Goal: Information Seeking & Learning: Find specific fact

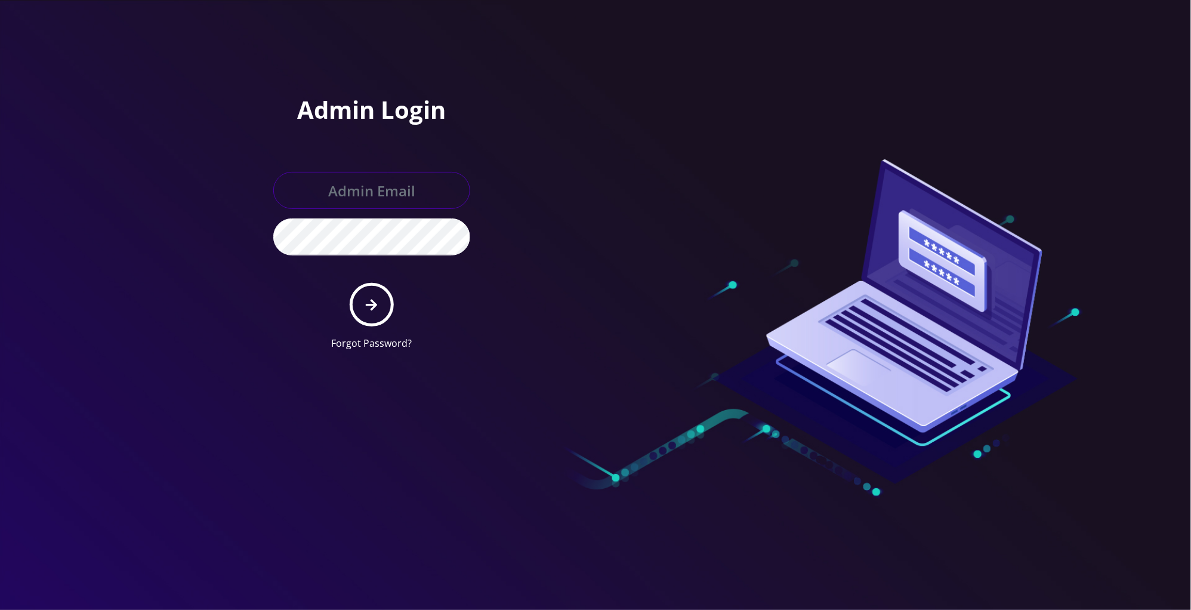
type input "[PERSON_NAME][EMAIL_ADDRESS][DOMAIN_NAME]"
click at [377, 290] on button "submit" at bounding box center [372, 305] width 44 height 44
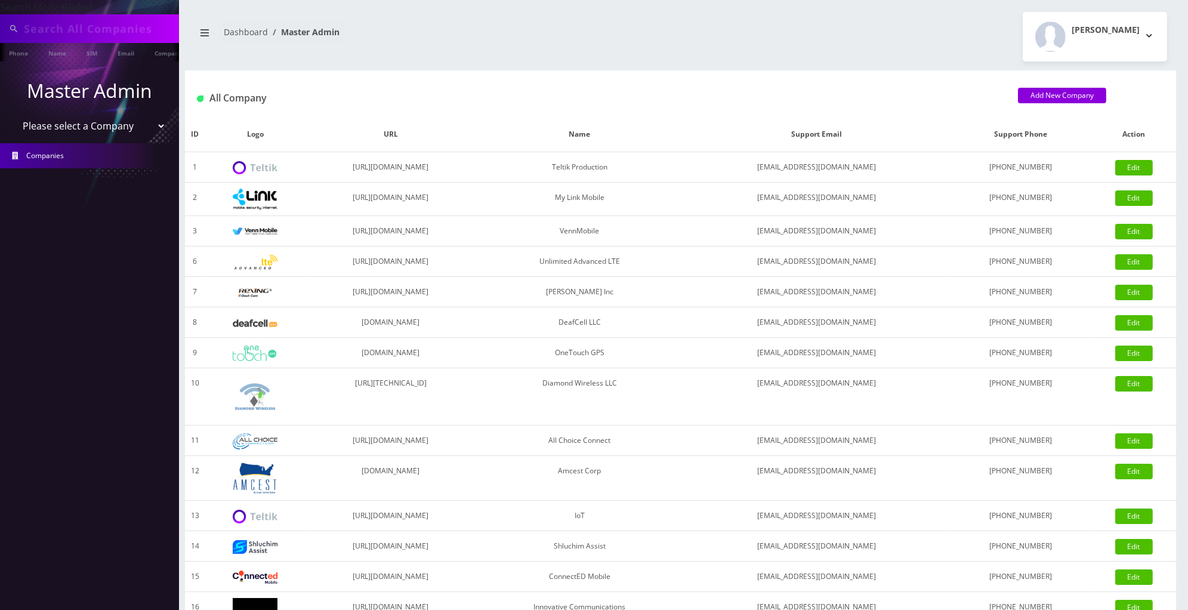
type input "00012707"
click at [102, 126] on select "Please select a Company Teltik Production My Link Mobile VennMobile Unlimited A…" at bounding box center [90, 127] width 152 height 23
select select "13"
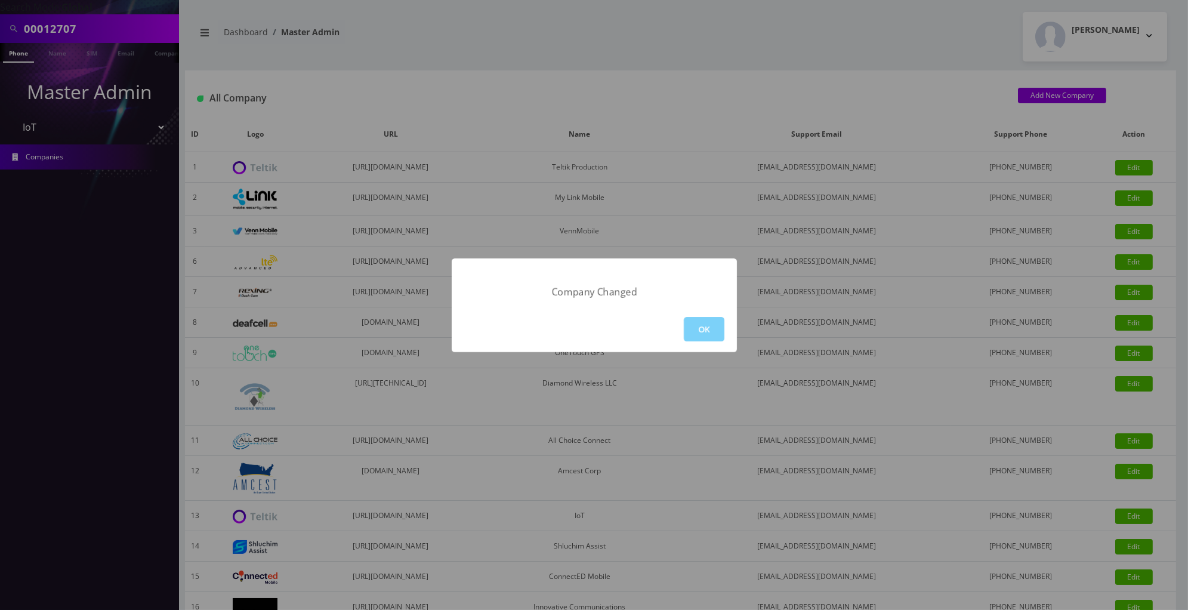
click at [122, 27] on div "Company Changed OK" at bounding box center [594, 305] width 1188 height 610
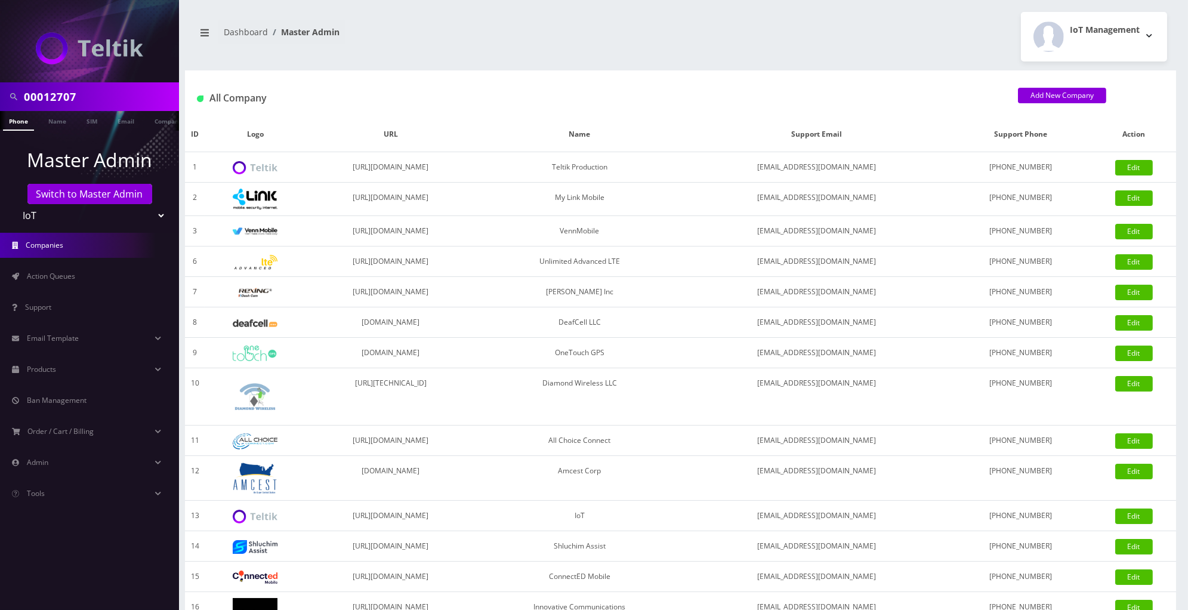
click at [117, 106] on input "00012707" at bounding box center [100, 96] width 152 height 23
paste input "[PERSON_NAME]"
type input "[PERSON_NAME]"
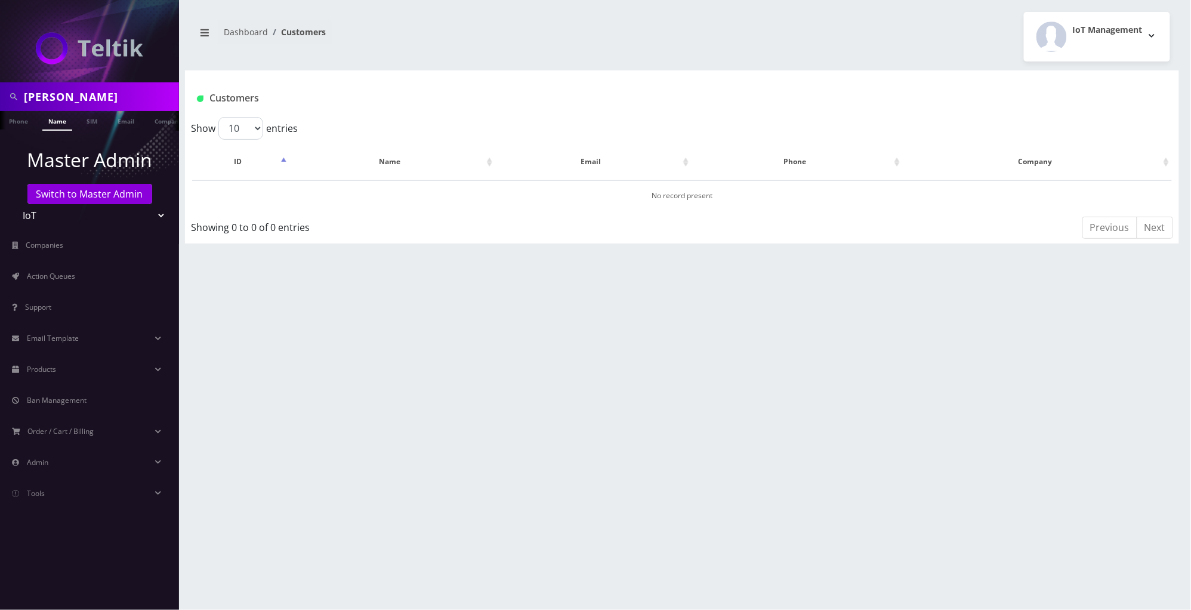
click at [63, 118] on link "Name" at bounding box center [57, 121] width 30 height 20
click at [154, 97] on input "Nicolas" at bounding box center [100, 96] width 152 height 23
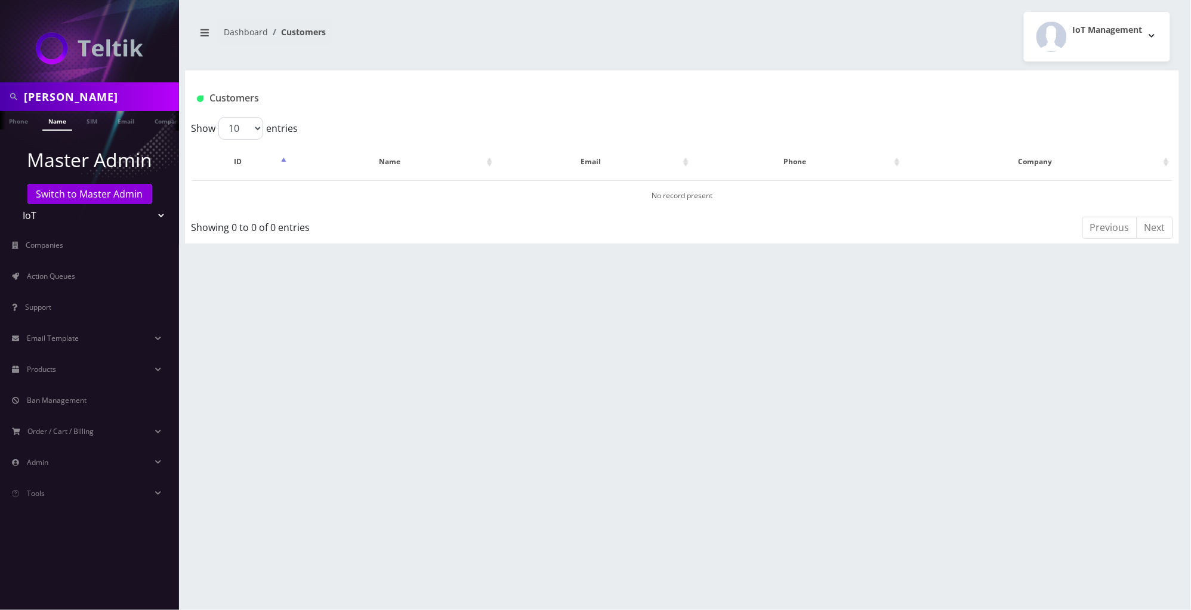
click at [154, 97] on input "Nicolas" at bounding box center [100, 96] width 152 height 23
paste input "brokersticketgroup@gmail.com"
type input "brokersticketgroup@gmail.com"
click at [127, 125] on link "Email" at bounding box center [126, 121] width 29 height 20
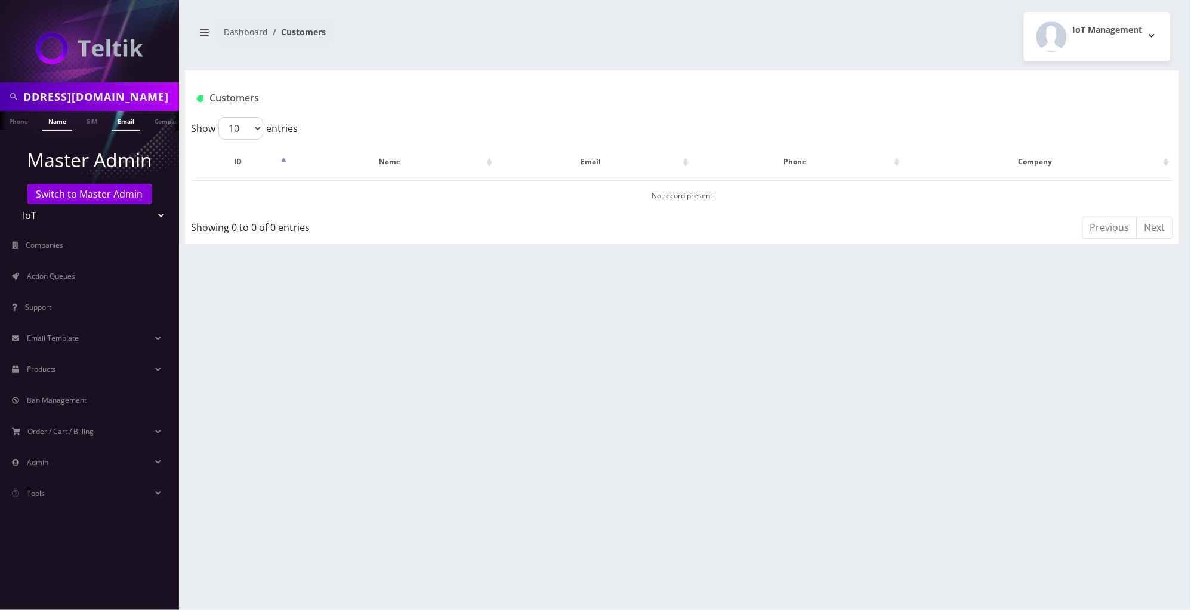
scroll to position [0, 0]
click at [38, 98] on input "[EMAIL_ADDRESS][DOMAIN_NAME]" at bounding box center [100, 96] width 152 height 23
type input "[EMAIL_ADDRESS][DOMAIN_NAME]"
click at [124, 126] on link "Email" at bounding box center [126, 121] width 29 height 20
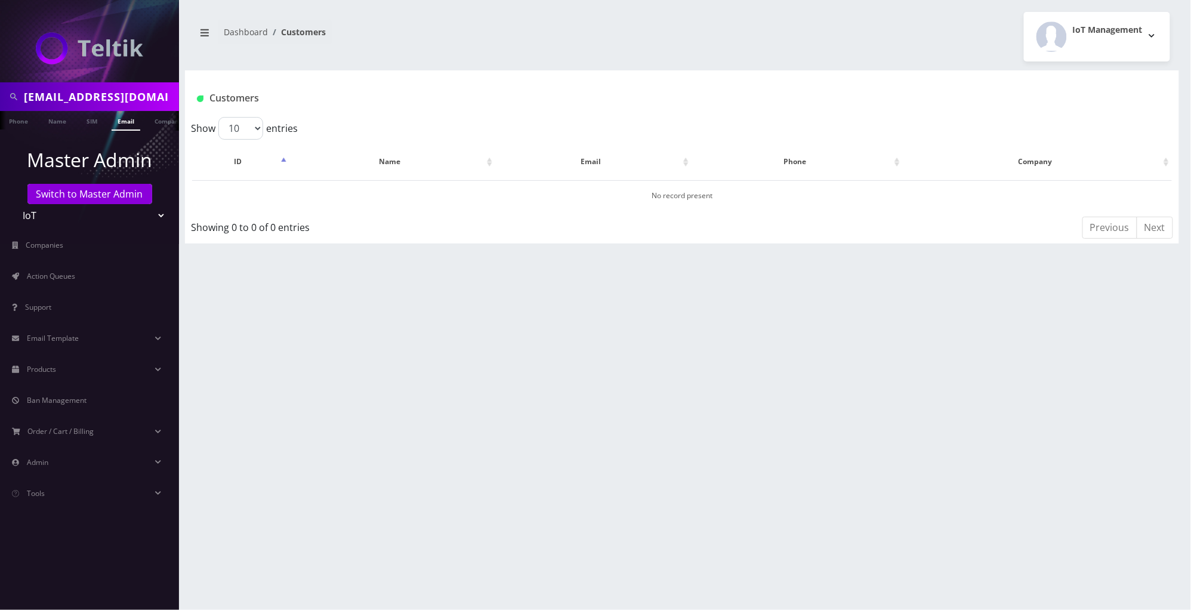
click at [124, 126] on link "Email" at bounding box center [126, 121] width 29 height 20
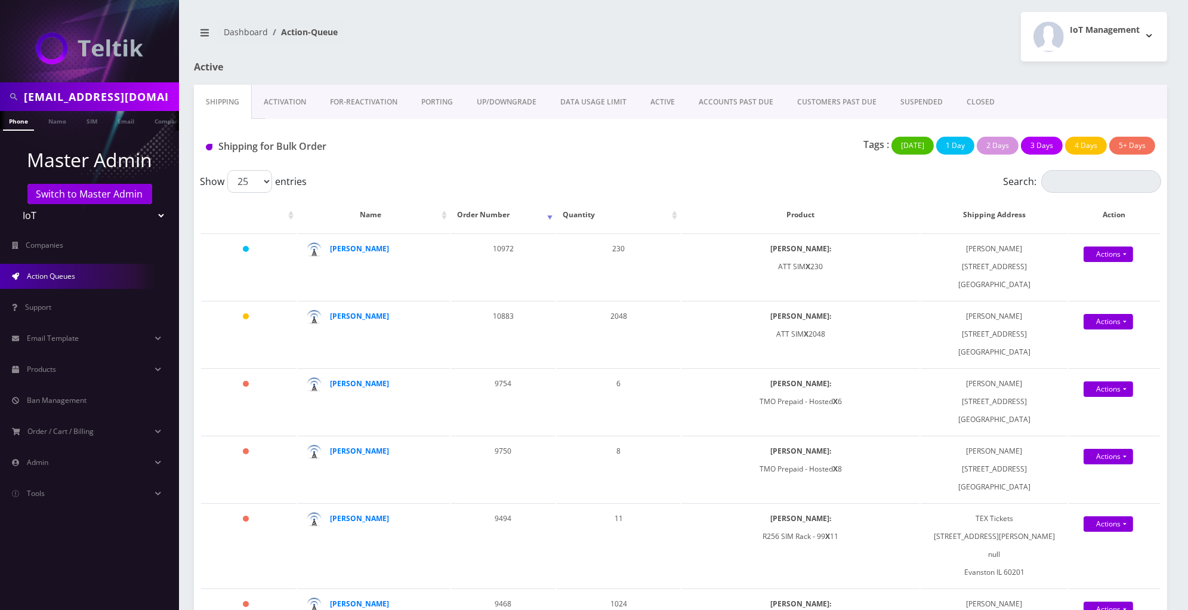
click at [118, 98] on input "brokersticketgroup@gmail.com" at bounding box center [100, 96] width 152 height 23
paste input "+1 (516) 506-3641"
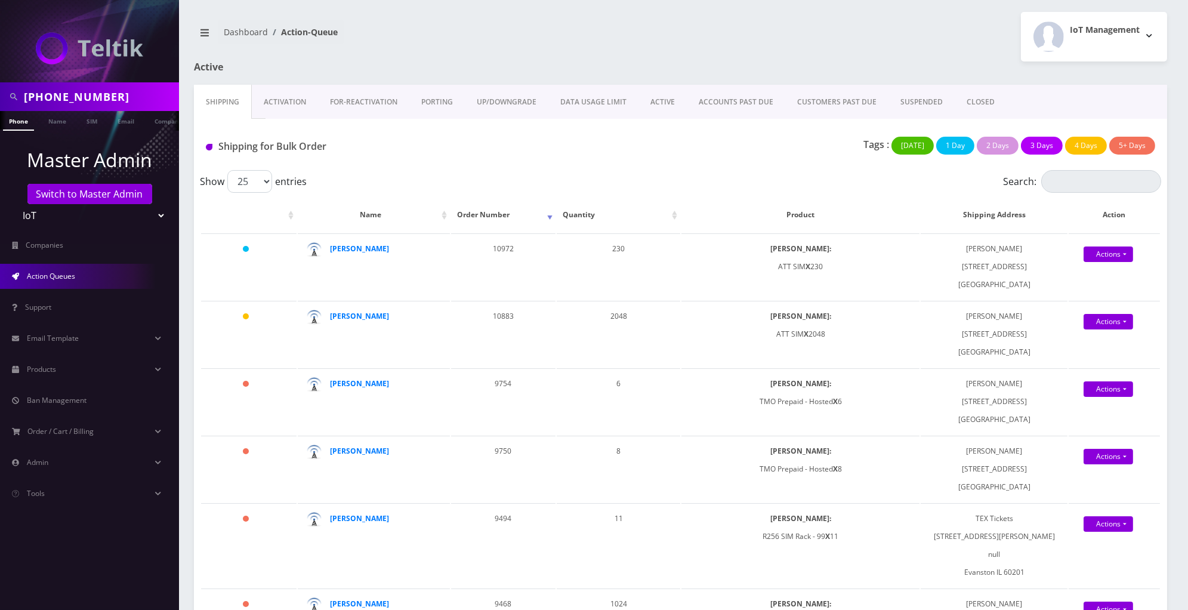
click at [119, 98] on input "+1 (516) 506-3641" at bounding box center [100, 96] width 152 height 23
paste input "+1 (516) 506-3641"
drag, startPoint x: 78, startPoint y: 98, endPoint x: 0, endPoint y: 101, distance: 77.6
click at [0, 101] on div "+1 (516) 506-364+1 (516) 506-36411" at bounding box center [89, 96] width 179 height 29
click at [155, 99] on input "[PHONE_NUMBER]" at bounding box center [100, 96] width 152 height 23
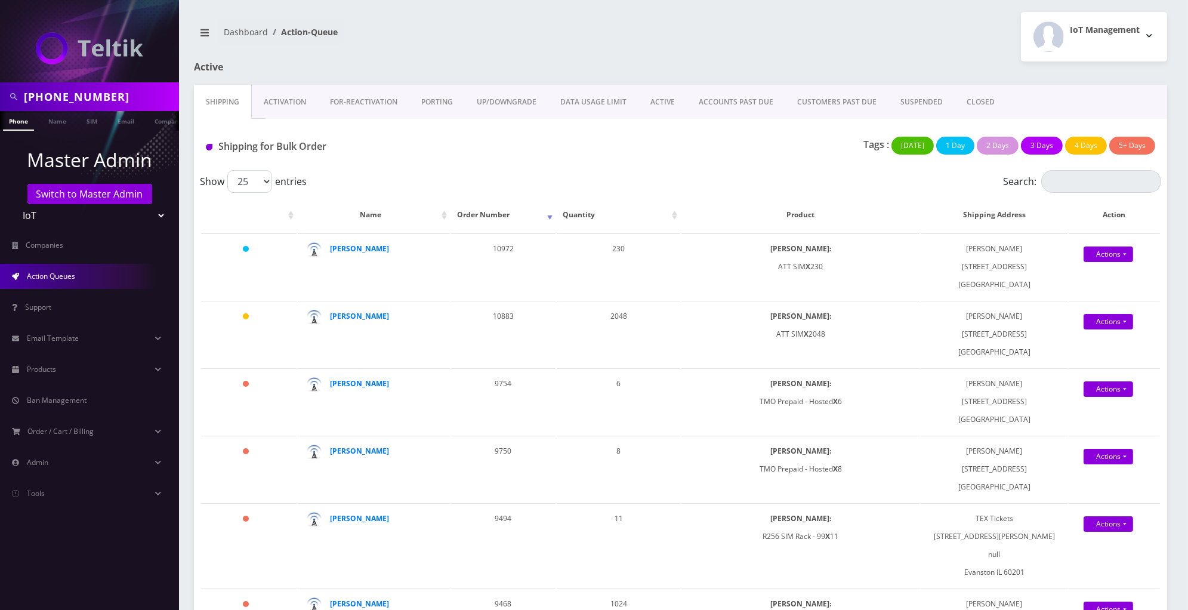
type input "[PHONE_NUMBER]"
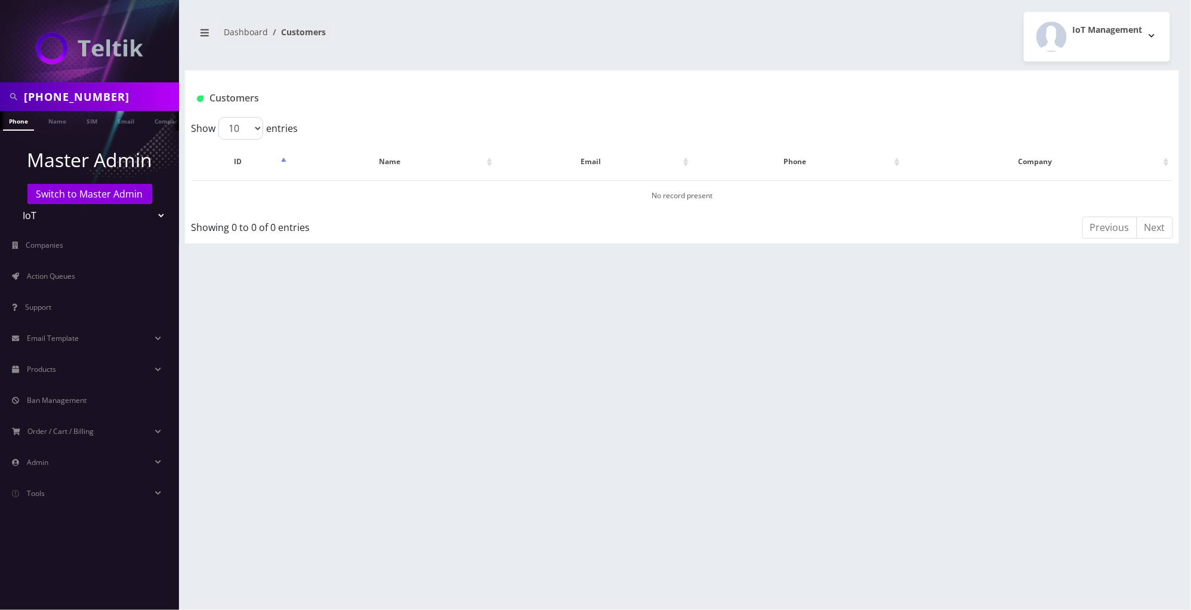
click at [23, 119] on link "Phone" at bounding box center [18, 121] width 31 height 20
click at [153, 212] on select "Teltik Production My Link Mobile VennMobile Unlimited Advanced LTE [PERSON_NAME…" at bounding box center [90, 215] width 152 height 23
select select "20"
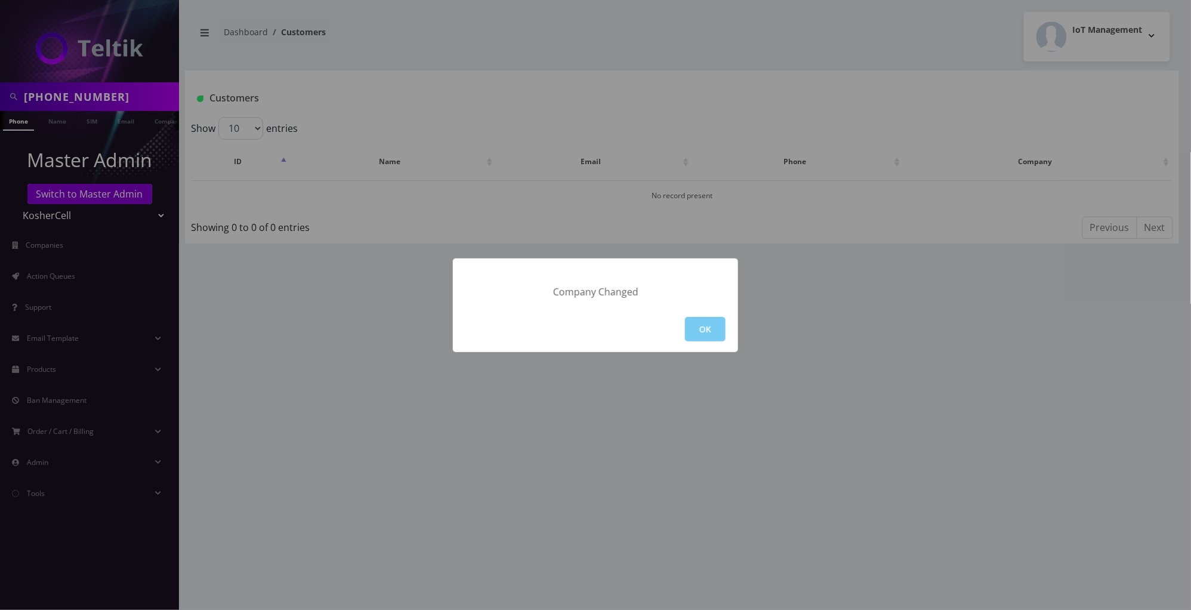
click at [721, 337] on button "OK" at bounding box center [705, 329] width 41 height 24
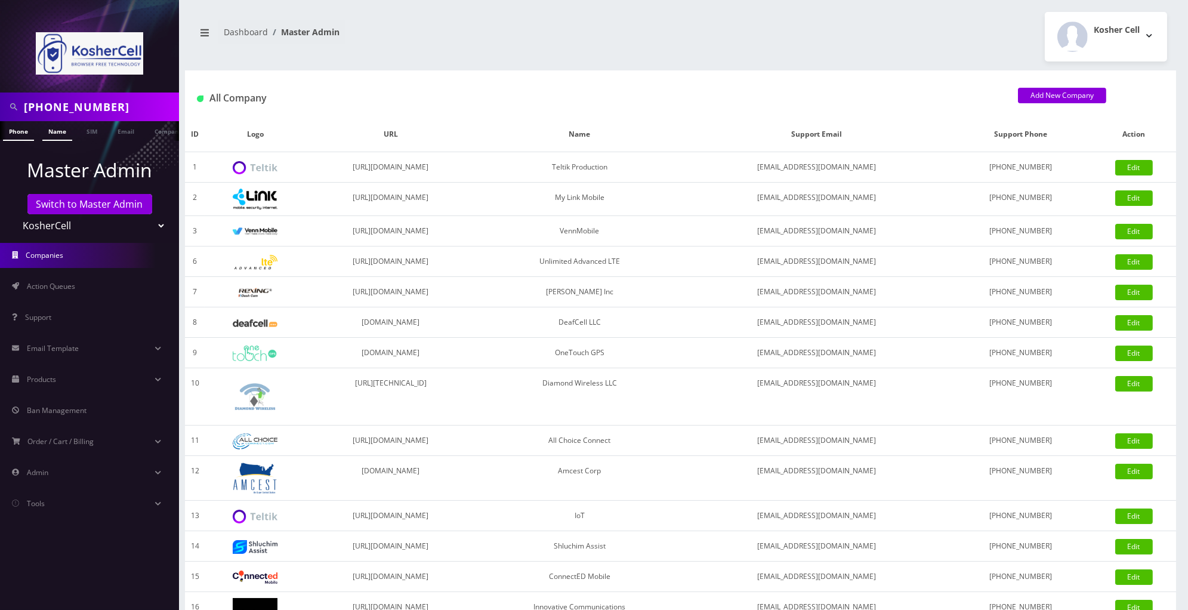
click at [54, 140] on link "Name" at bounding box center [57, 131] width 30 height 20
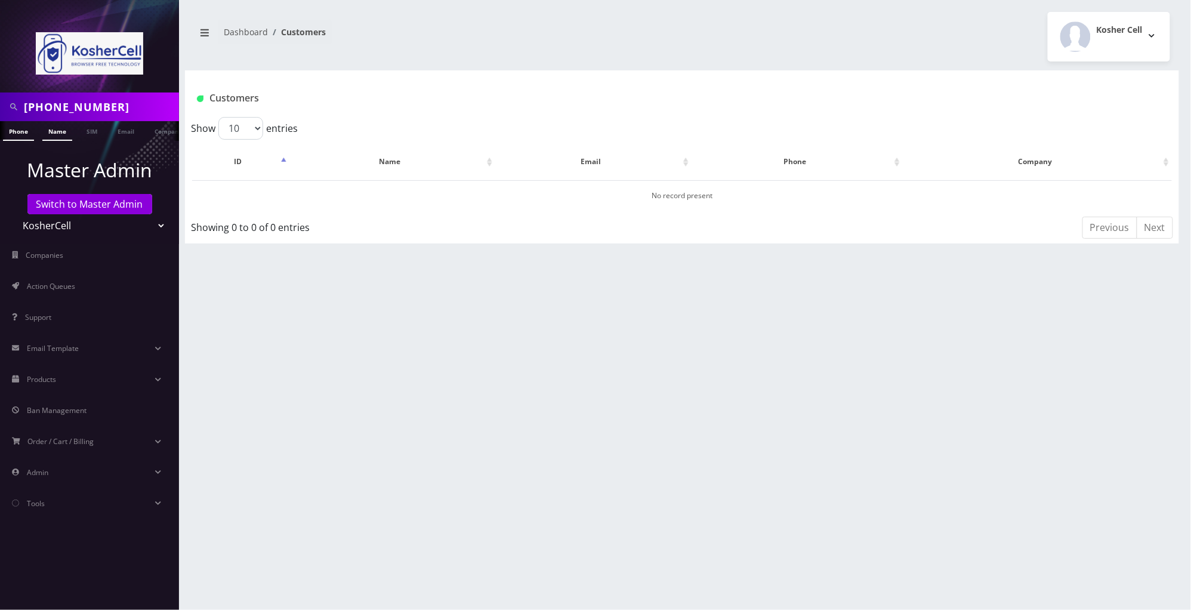
click at [13, 128] on link "Phone" at bounding box center [18, 131] width 31 height 20
click at [140, 114] on input "[PHONE_NUMBER]" at bounding box center [100, 106] width 152 height 23
click at [143, 227] on select "Teltik Production My Link Mobile VennMobile Unlimited Advanced LTE Rexing Inc D…" at bounding box center [90, 225] width 152 height 23
select select "23"
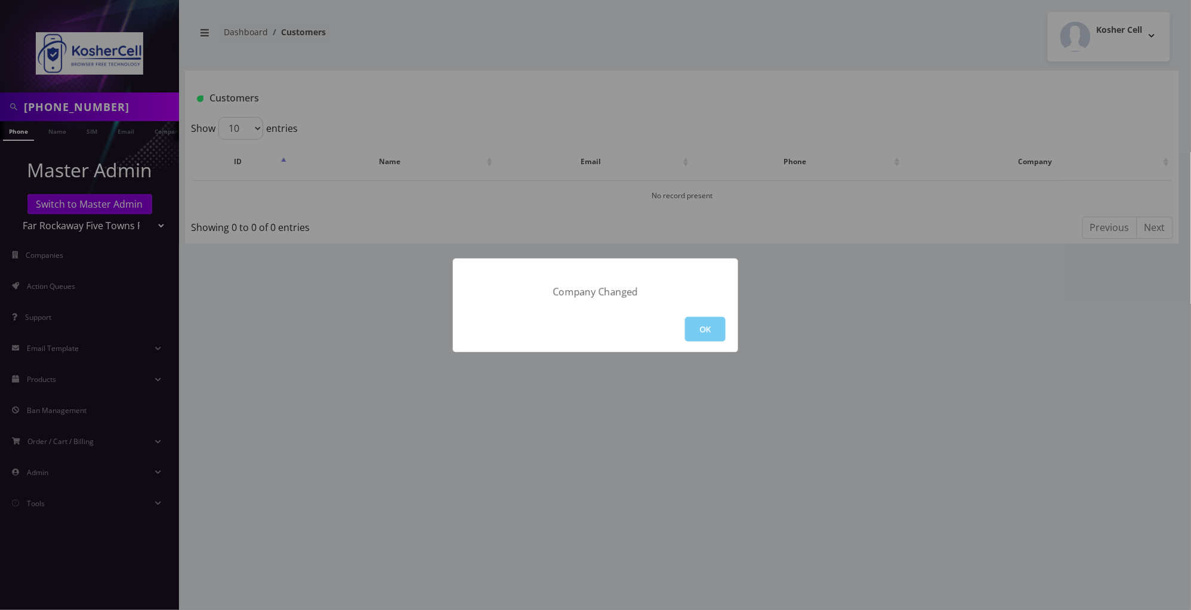
click at [699, 323] on button "OK" at bounding box center [705, 329] width 41 height 24
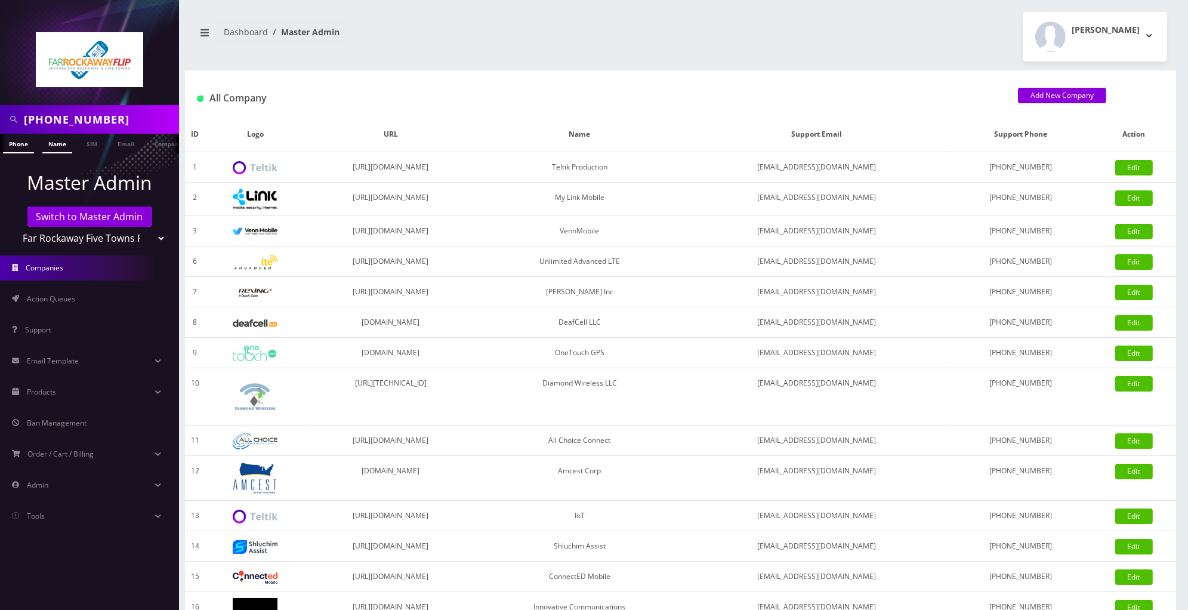
scroll to position [0, 6]
click at [16, 147] on link "Phone" at bounding box center [12, 144] width 31 height 20
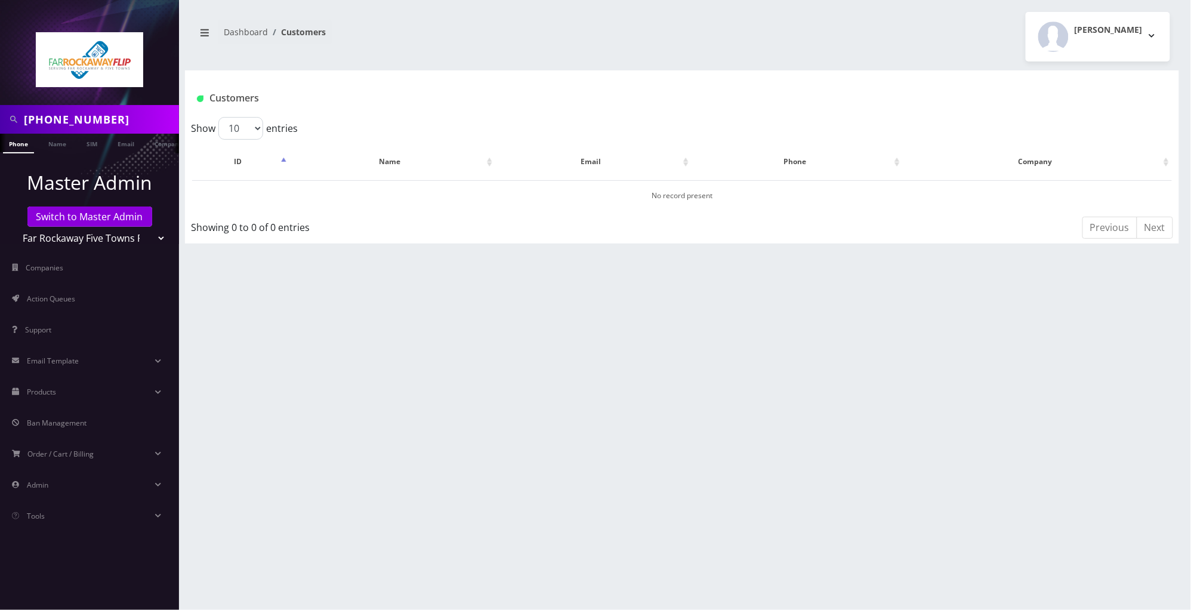
click at [125, 239] on select "Teltik Production My Link Mobile VennMobile Unlimited Advanced LTE [PERSON_NAME…" at bounding box center [90, 238] width 152 height 23
select select "19"
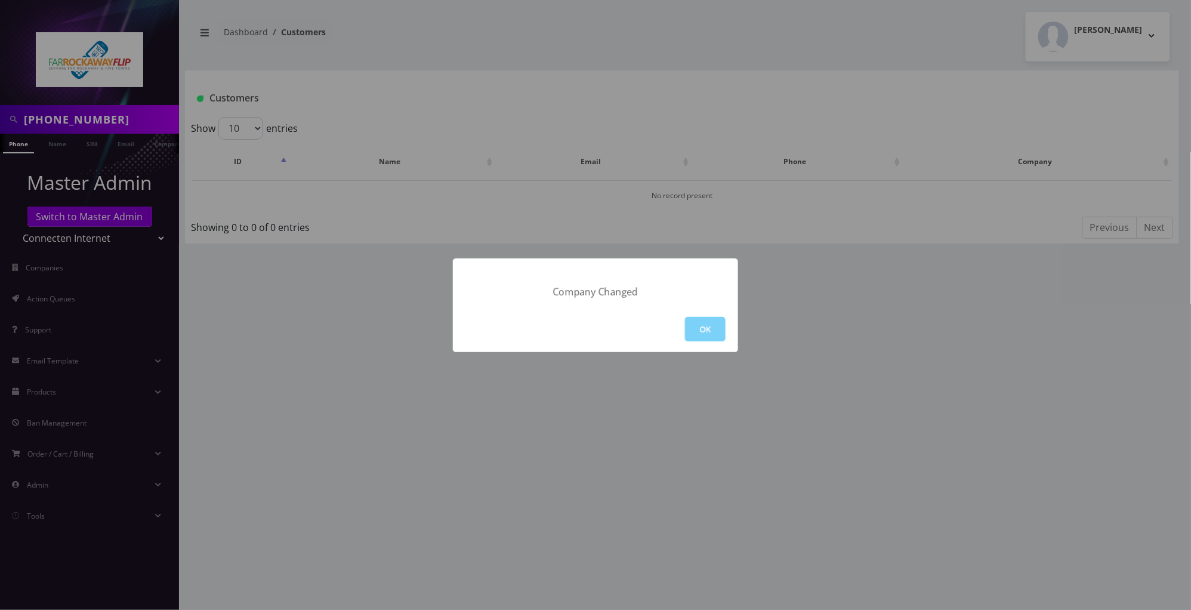
click at [223, 300] on div "Company Changed OK" at bounding box center [595, 305] width 1191 height 610
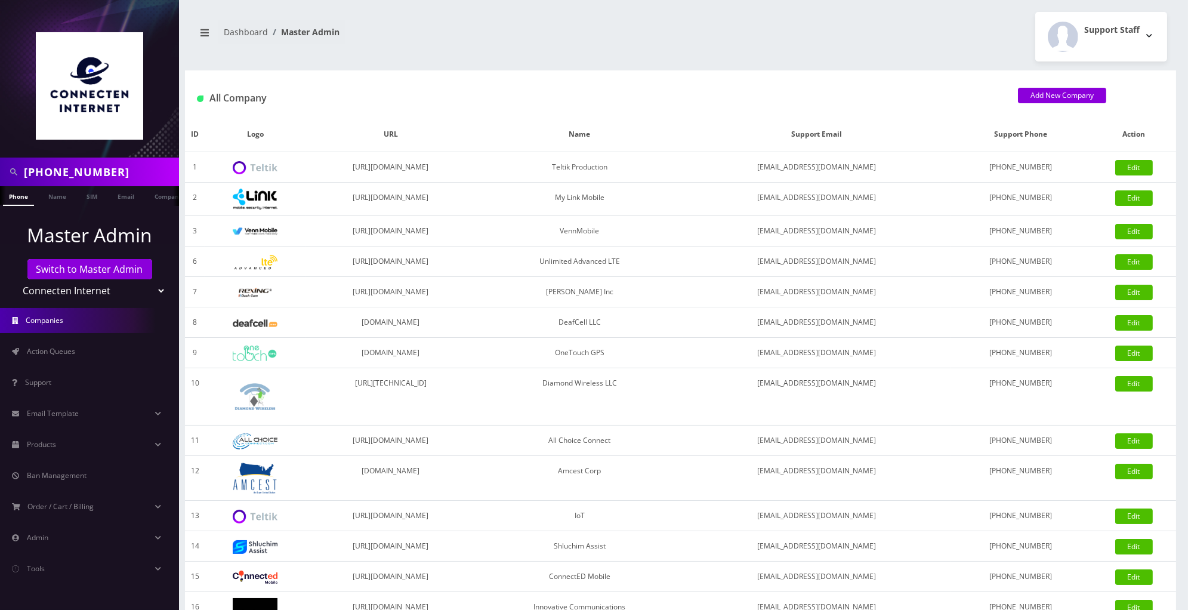
click at [30, 176] on input "[PHONE_NUMBER]" at bounding box center [100, 171] width 152 height 23
click at [50, 174] on input "516) 506-36411" at bounding box center [100, 171] width 152 height 23
click at [76, 169] on input "516 506-36411" at bounding box center [100, 171] width 152 height 23
click at [50, 171] on input "516 50636411" at bounding box center [100, 171] width 152 height 23
type input "51650636411"
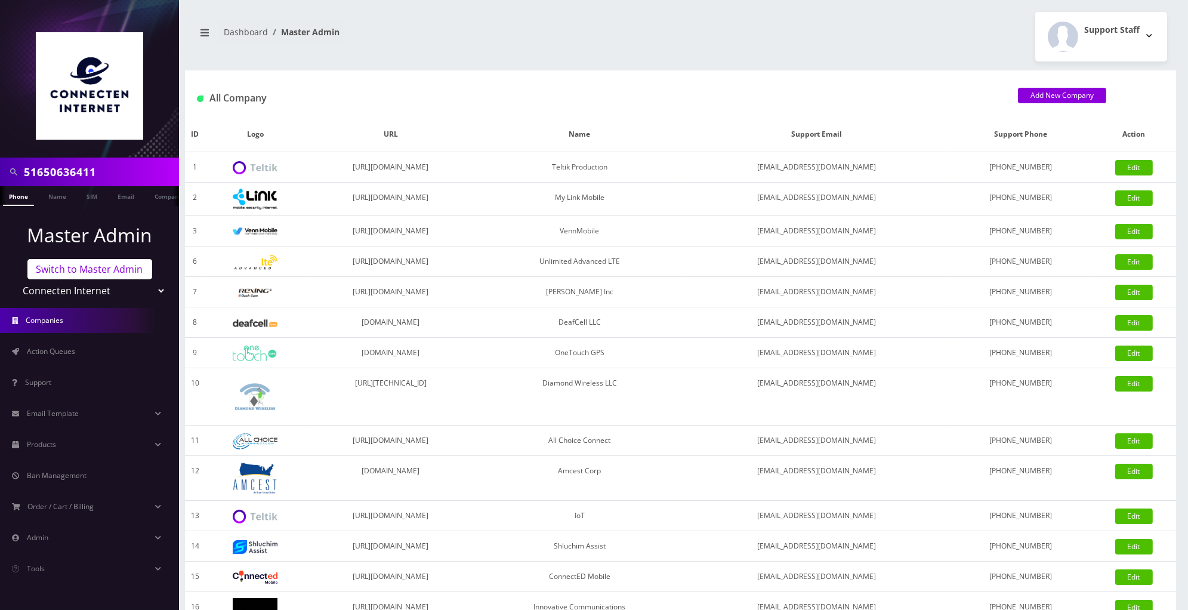
click at [147, 278] on link "Switch to Master Admin" at bounding box center [89, 269] width 125 height 20
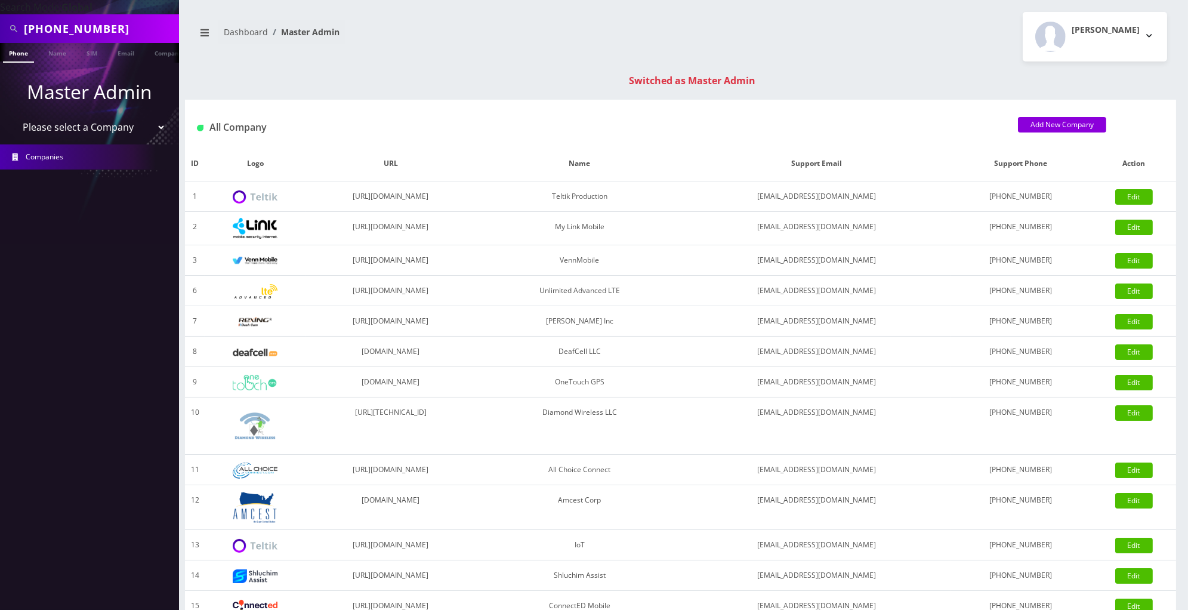
click at [139, 124] on select "Please select a Company Teltik Production My Link Mobile VennMobile Unlimited A…" at bounding box center [90, 127] width 152 height 23
select select "13"
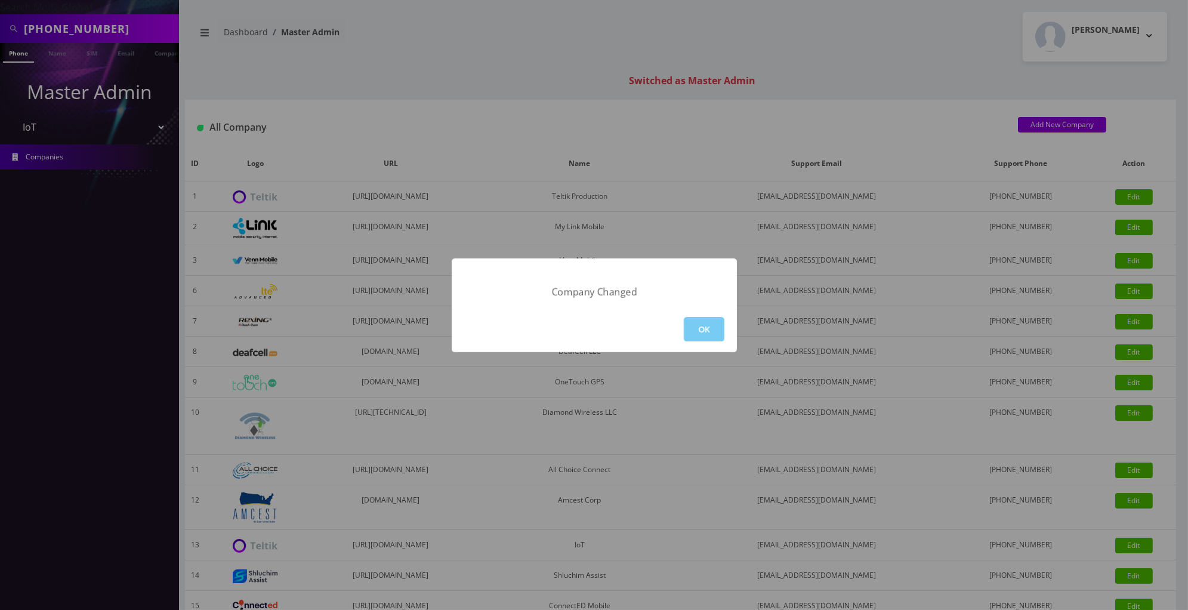
click at [717, 326] on button "OK" at bounding box center [704, 329] width 41 height 24
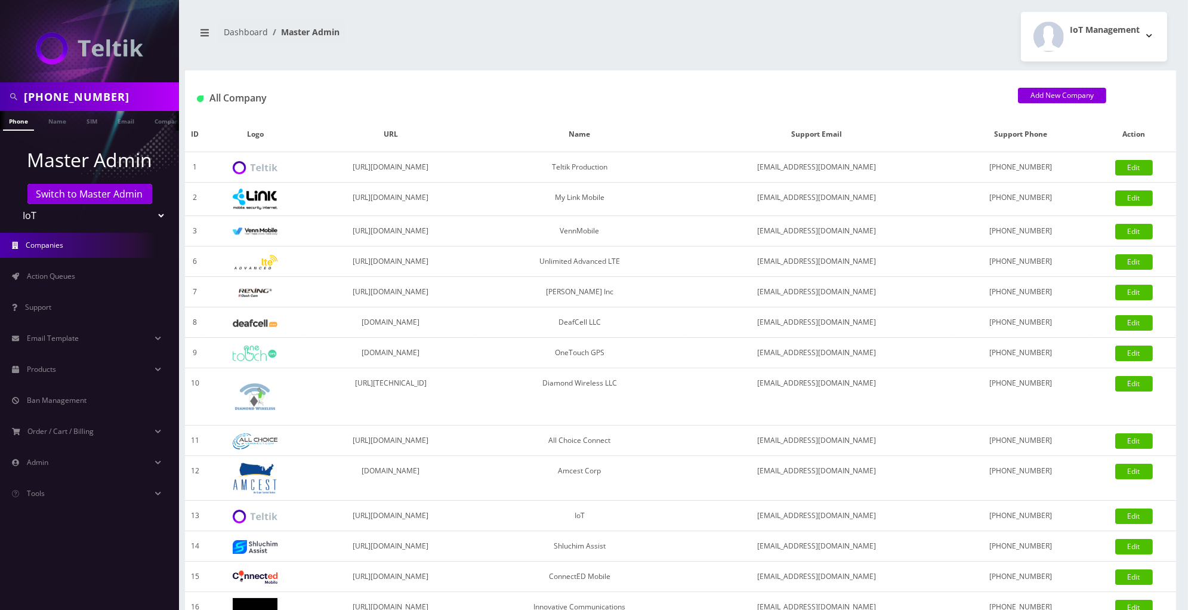
click at [12, 122] on link "Phone" at bounding box center [18, 121] width 31 height 20
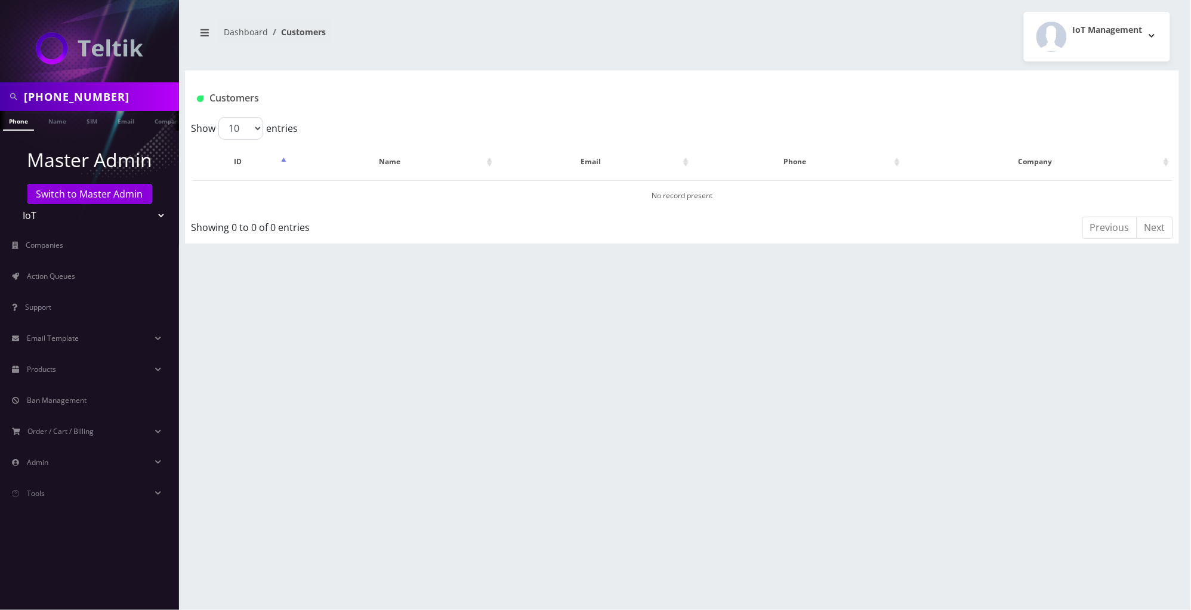
click at [54, 100] on input "[PHONE_NUMBER]" at bounding box center [100, 96] width 152 height 23
click at [31, 98] on input "(516 506-36411" at bounding box center [100, 96] width 152 height 23
click at [54, 100] on input "516 506-36411" at bounding box center [100, 96] width 152 height 23
click at [110, 99] on input "51650636411" at bounding box center [100, 96] width 152 height 23
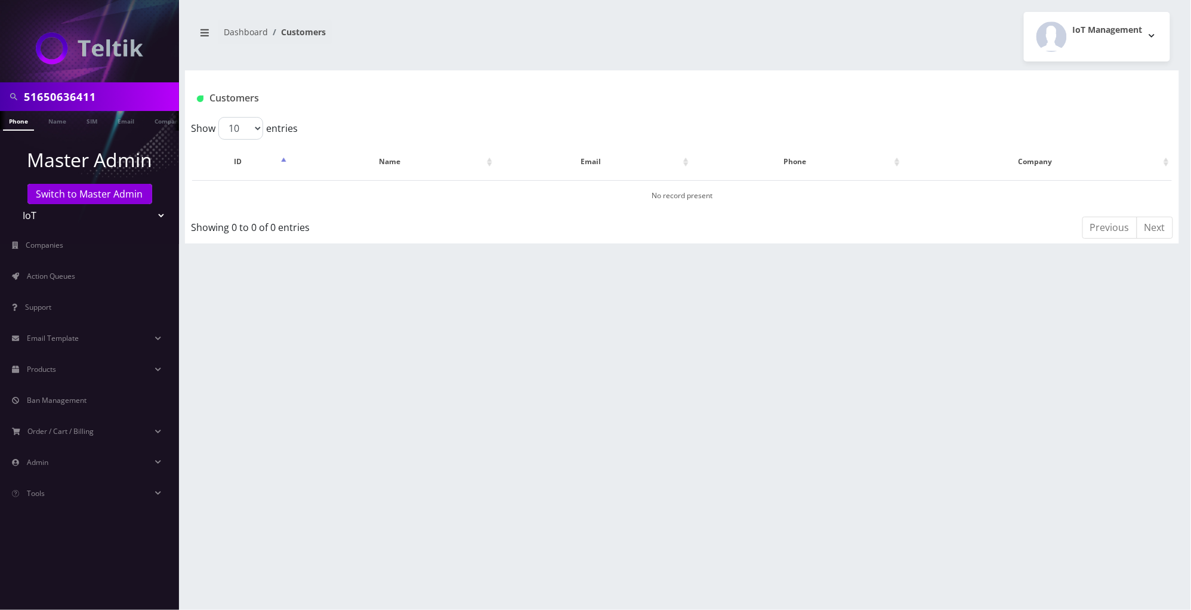
click at [110, 99] on input "51650636411" at bounding box center [100, 96] width 152 height 23
click at [42, 95] on input "51650636411" at bounding box center [100, 96] width 152 height 23
click at [27, 95] on input "51650636411" at bounding box center [100, 96] width 152 height 23
type input "51650636411"
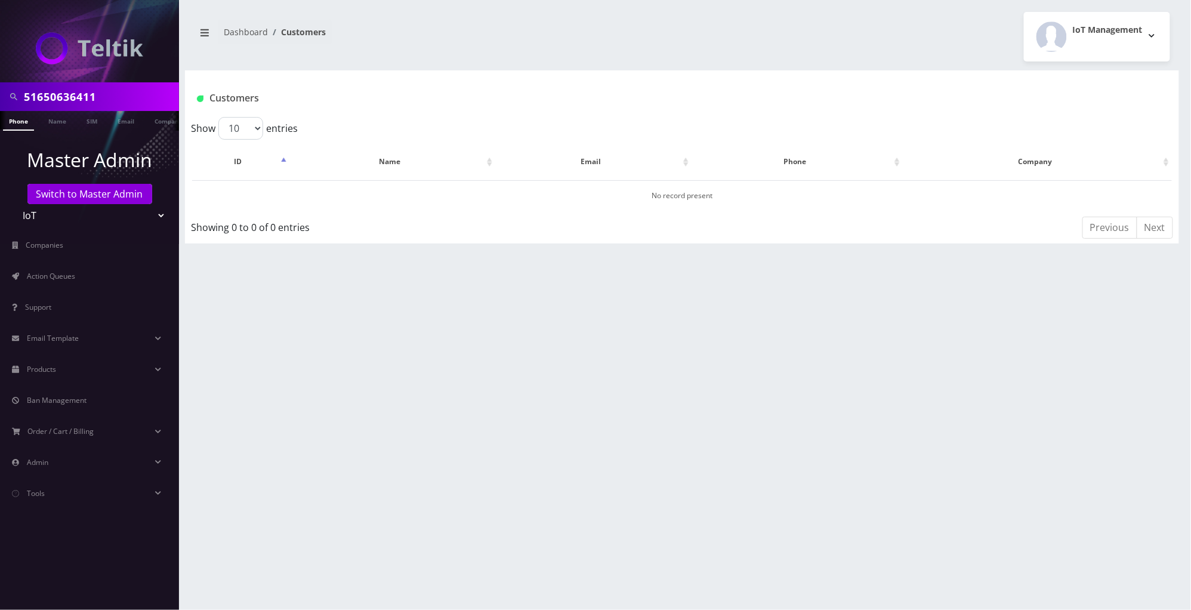
click at [113, 102] on input "51650636411" at bounding box center [100, 96] width 152 height 23
click at [83, 218] on select "Teltik Production My Link Mobile VennMobile Unlimited Advanced LTE Rexing Inc D…" at bounding box center [90, 215] width 152 height 23
select select "23"
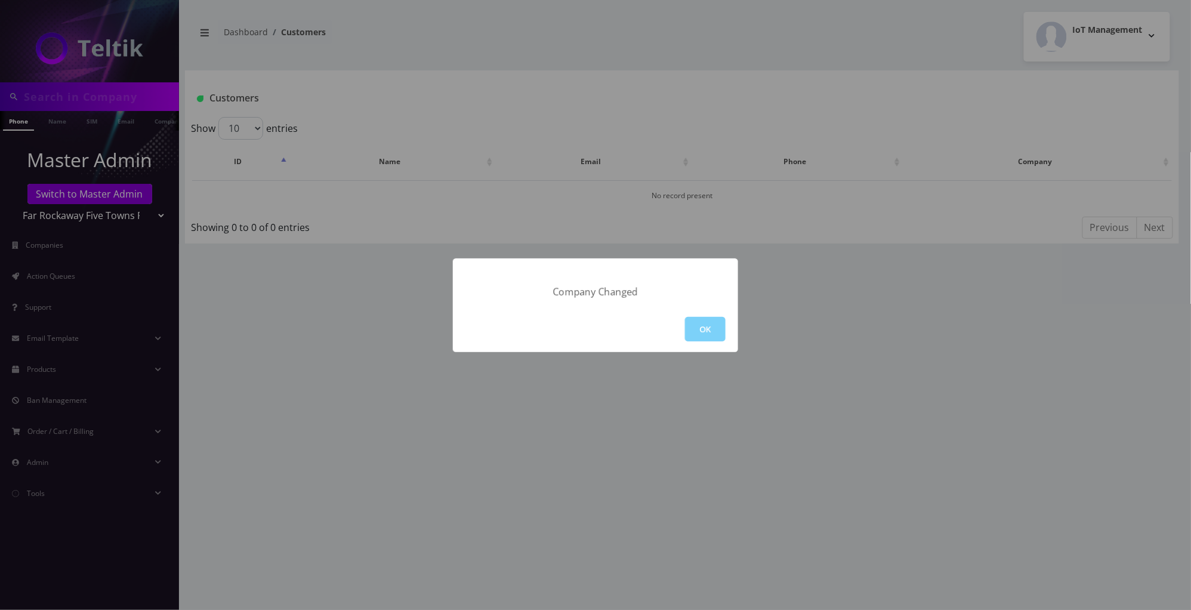
click at [106, 87] on div "Company Changed OK" at bounding box center [595, 305] width 1191 height 610
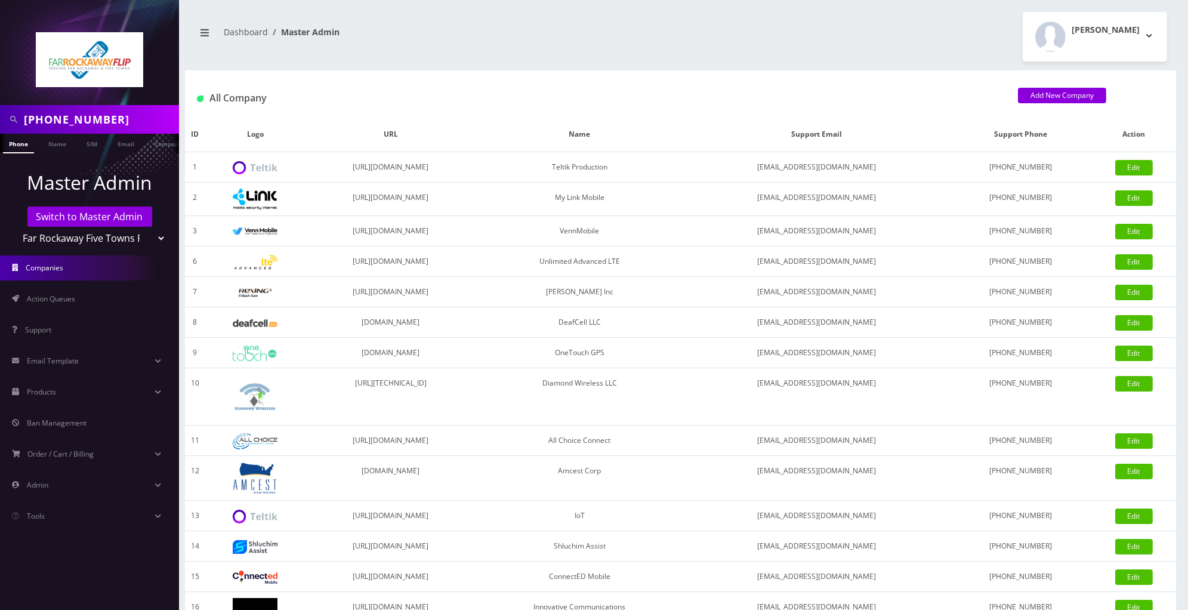
click at [120, 119] on input "[PHONE_NUMBER]" at bounding box center [100, 119] width 152 height 23
click at [120, 119] on input "(516) 506-36411" at bounding box center [100, 119] width 152 height 23
paste input "516506"
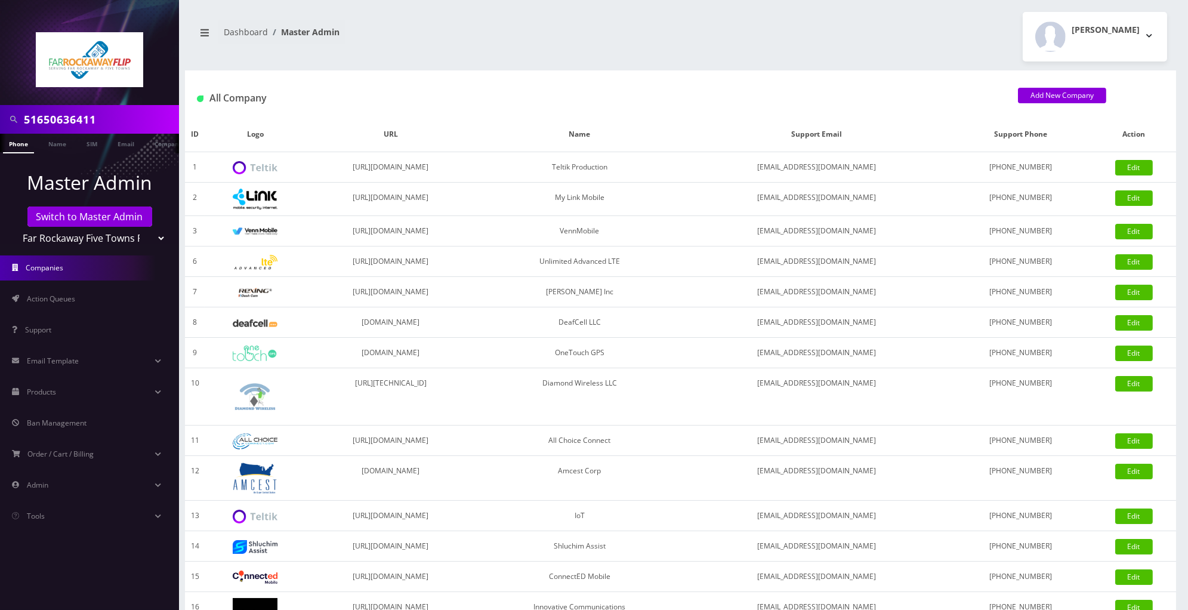
type input "51650636411"
click at [20, 144] on link "Phone" at bounding box center [18, 144] width 31 height 20
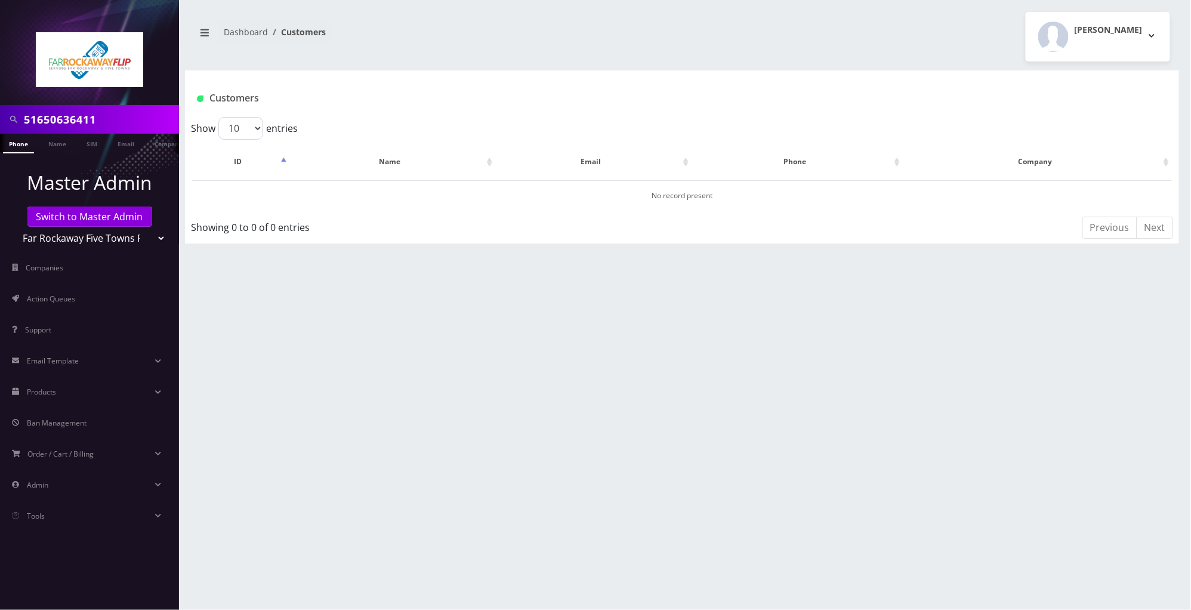
click at [110, 234] on select "Teltik Production My Link Mobile VennMobile Unlimited Advanced LTE Rexing Inc D…" at bounding box center [90, 238] width 152 height 23
select select "20"
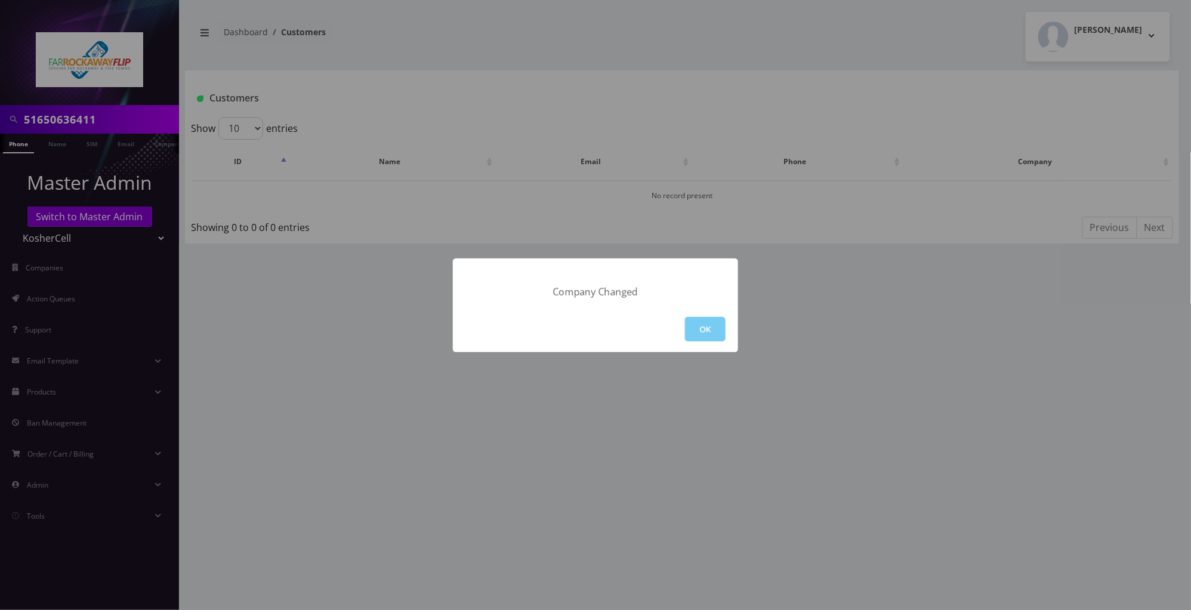
click at [700, 323] on button "OK" at bounding box center [705, 329] width 41 height 24
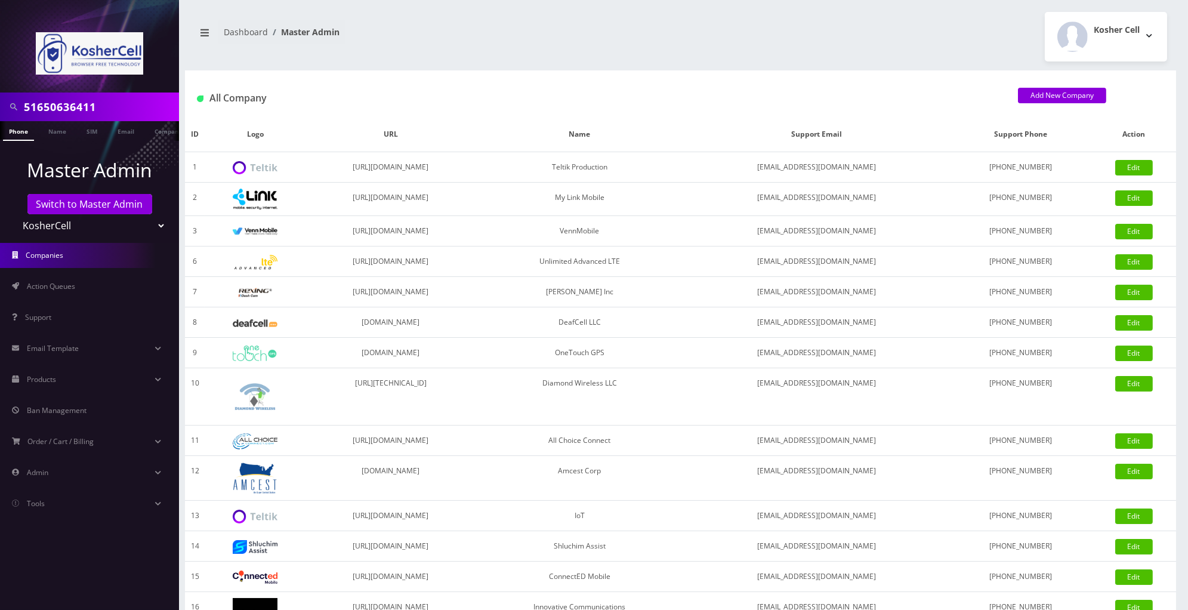
click at [13, 137] on link "Phone" at bounding box center [18, 131] width 31 height 20
